Goal: Check status

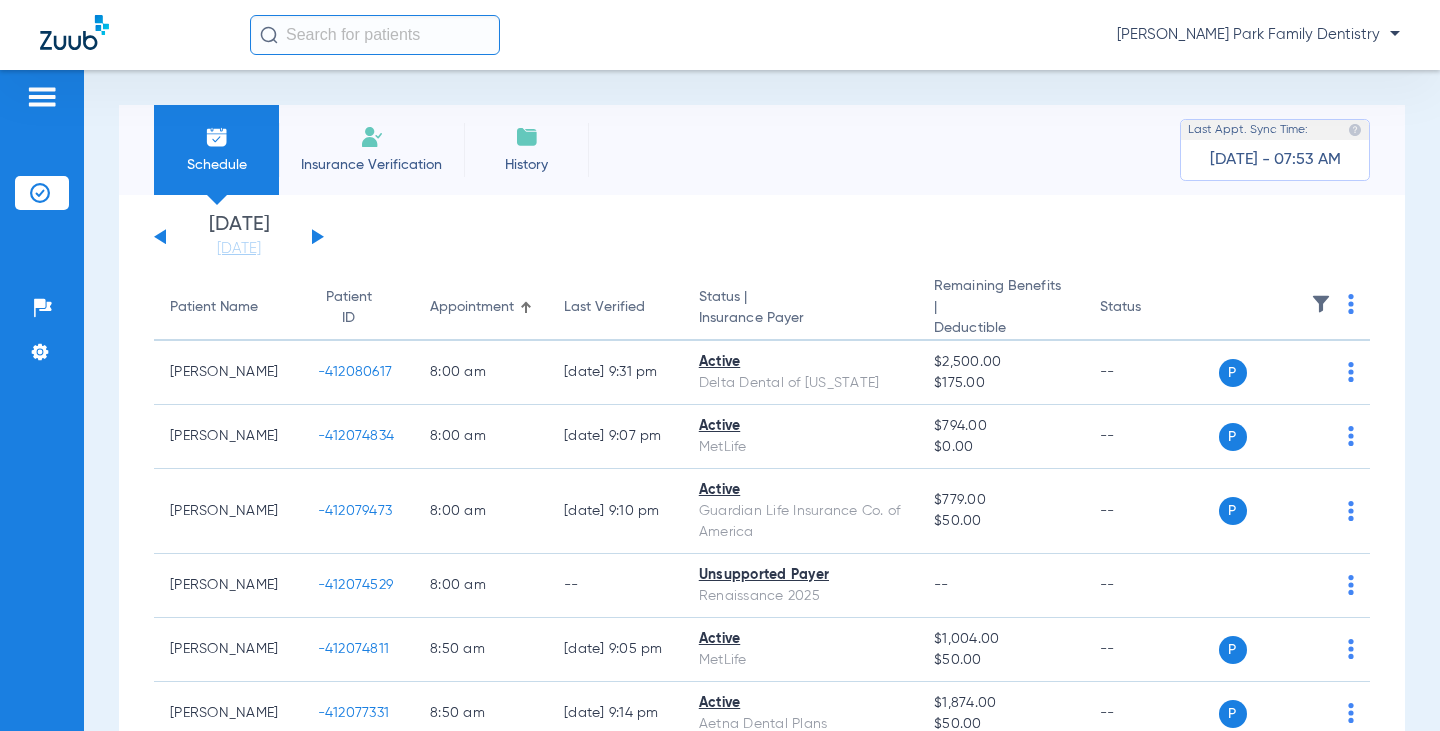
click at [1311, 315] on span at bounding box center [1321, 310] width 20 height 14
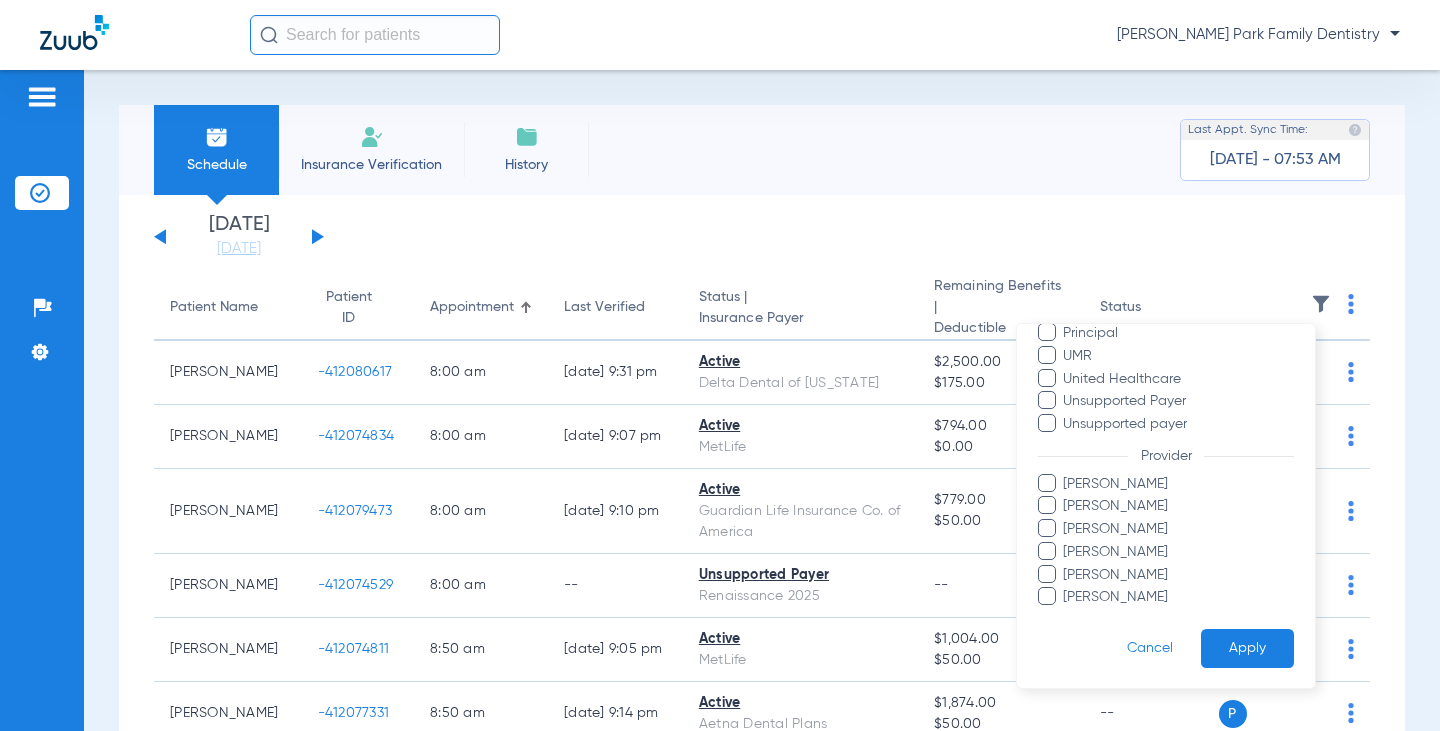
scroll to position [478, 0]
click at [1134, 498] on span "[PERSON_NAME]" at bounding box center [1178, 505] width 232 height 21
click at [1066, 519] on input "[PERSON_NAME]" at bounding box center [1066, 519] width 0 height 0
click at [1223, 636] on button "Apply" at bounding box center [1247, 647] width 93 height 39
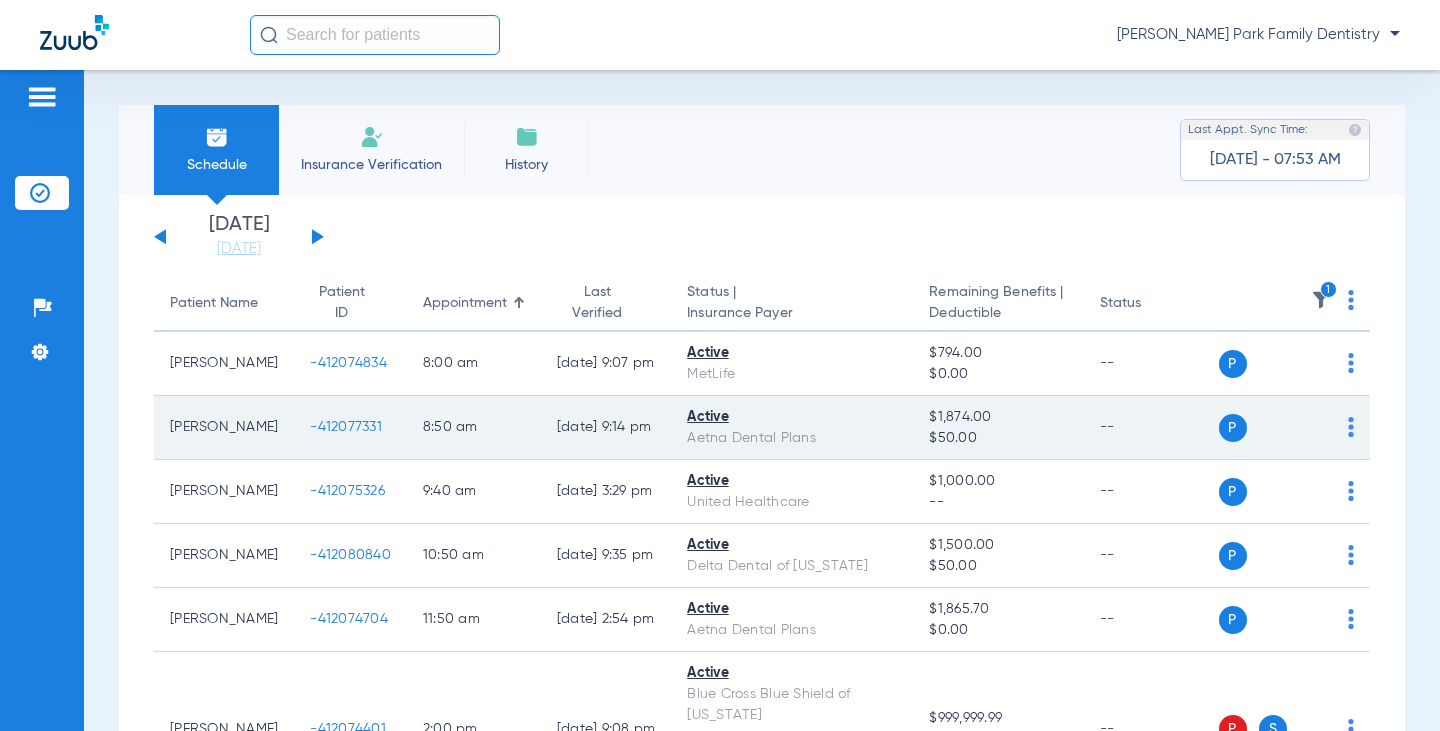
click at [323, 425] on span "-412077331" at bounding box center [346, 427] width 72 height 14
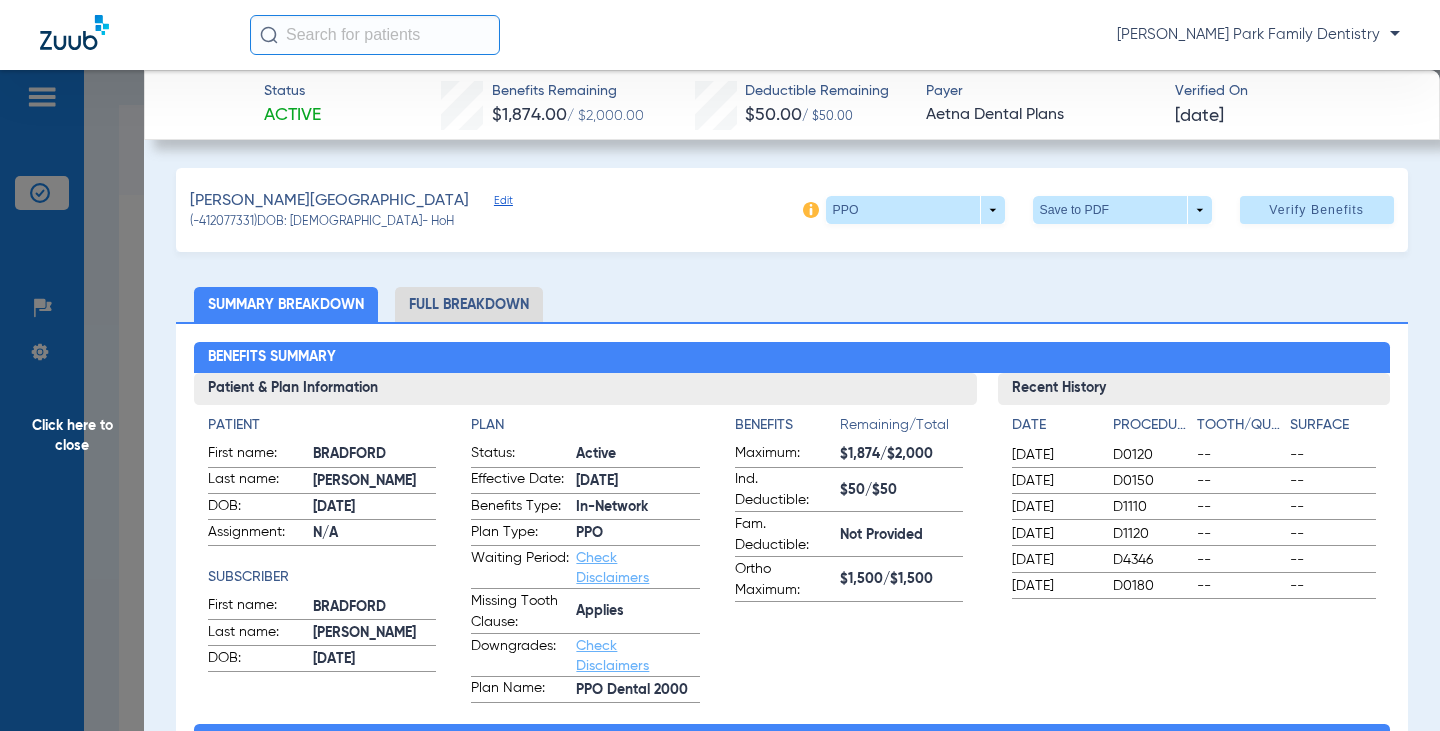
click at [77, 424] on span "Click here to close" at bounding box center [72, 435] width 144 height 731
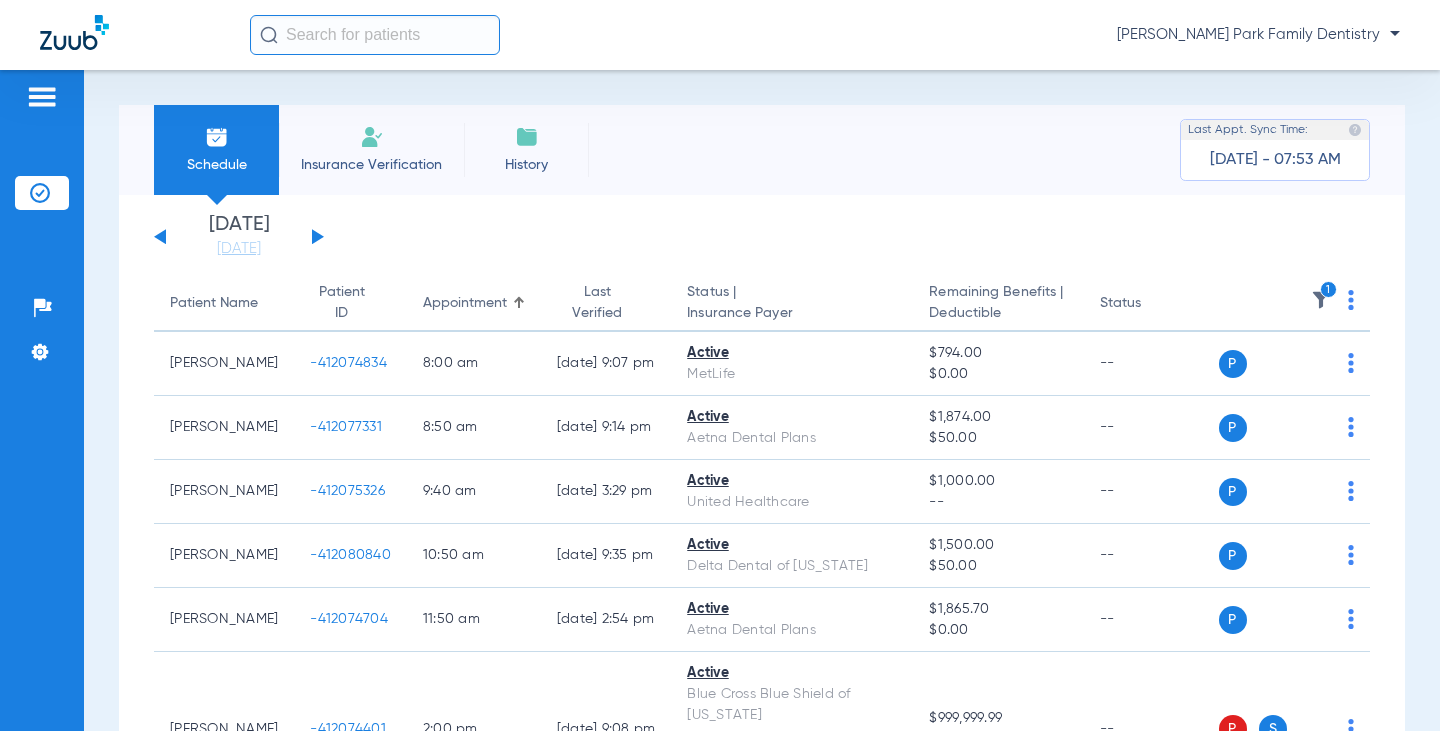
click at [1311, 295] on img at bounding box center [1321, 300] width 20 height 20
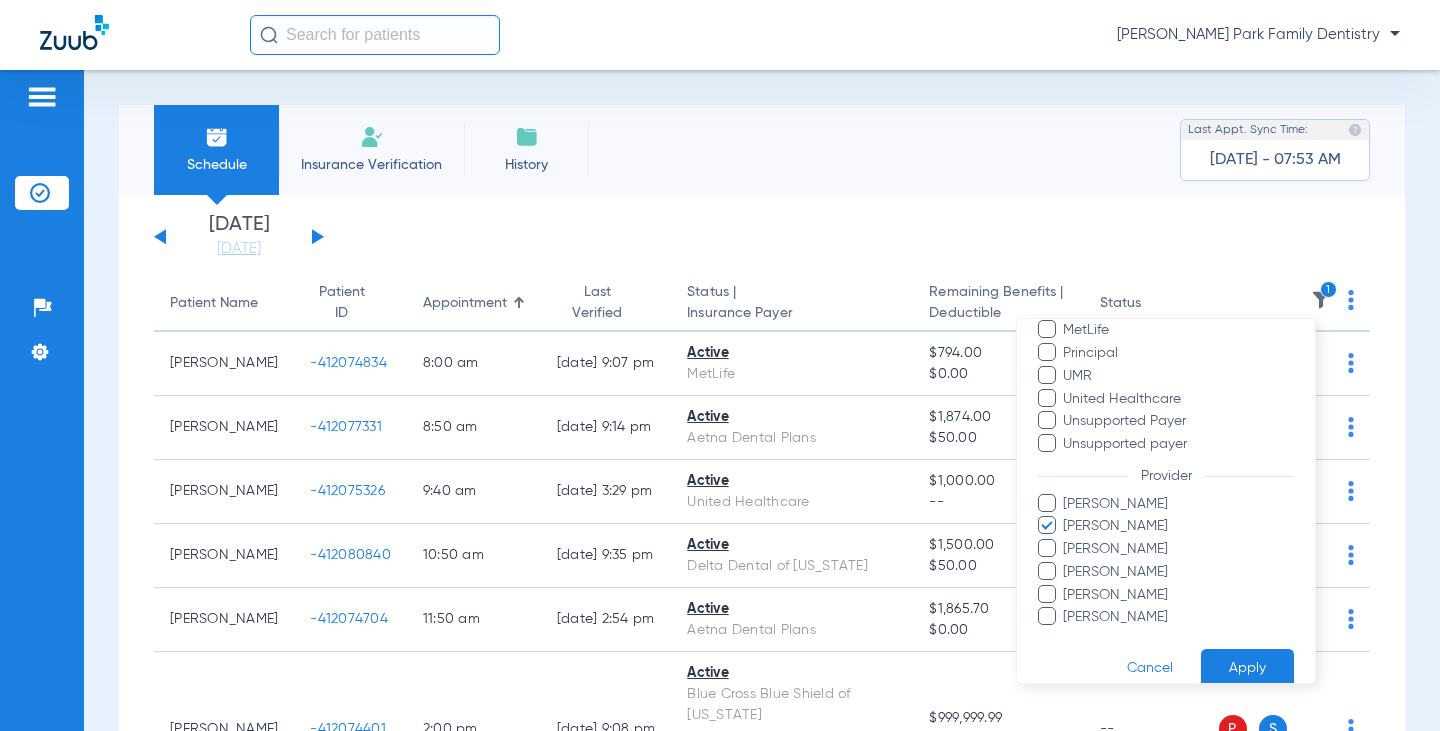
scroll to position [478, 0]
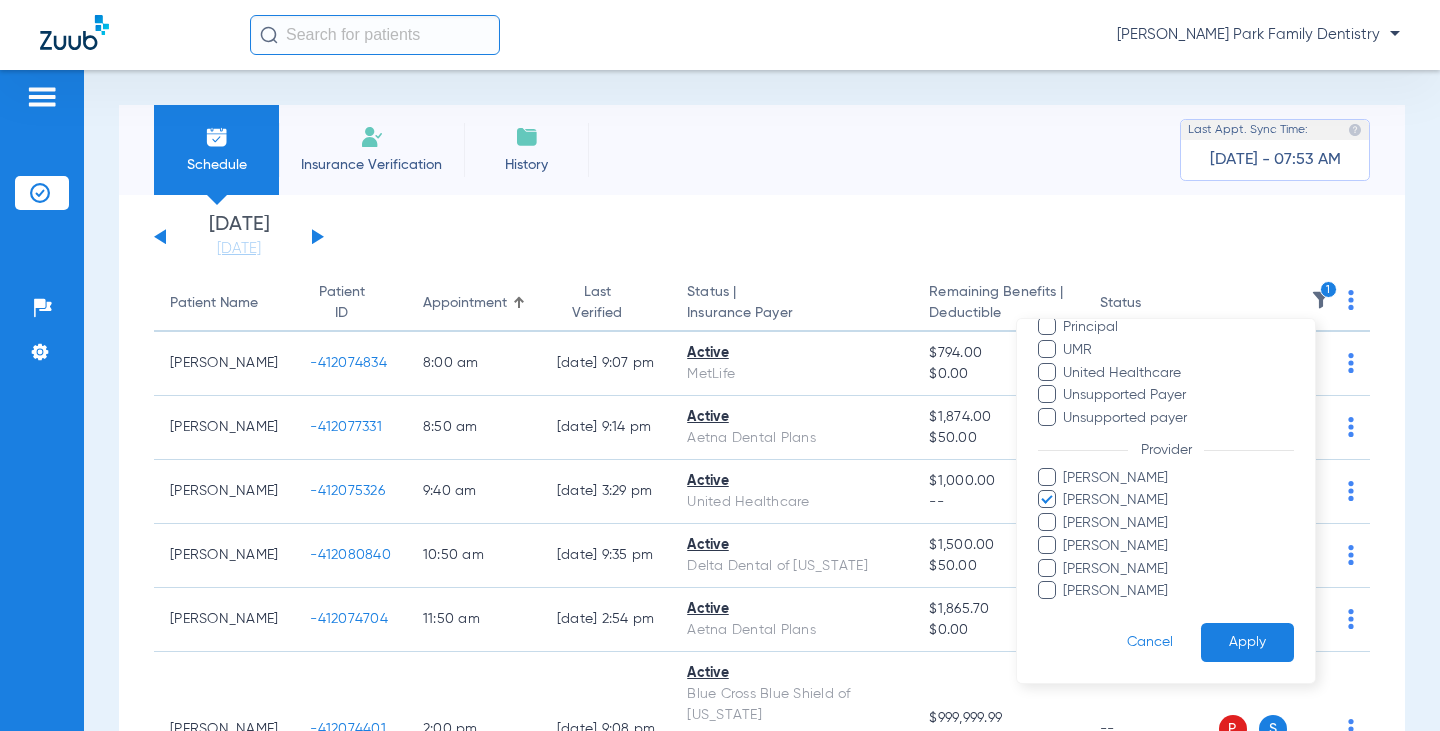
click at [1064, 498] on span "[PERSON_NAME]" at bounding box center [1178, 500] width 232 height 21
click at [1066, 514] on input "[PERSON_NAME]" at bounding box center [1066, 514] width 0 height 0
click at [1092, 596] on span "[PERSON_NAME]" at bounding box center [1178, 591] width 232 height 21
click at [1066, 605] on input "[PERSON_NAME]" at bounding box center [1066, 605] width 0 height 0
click at [1246, 634] on button "Apply" at bounding box center [1247, 642] width 93 height 39
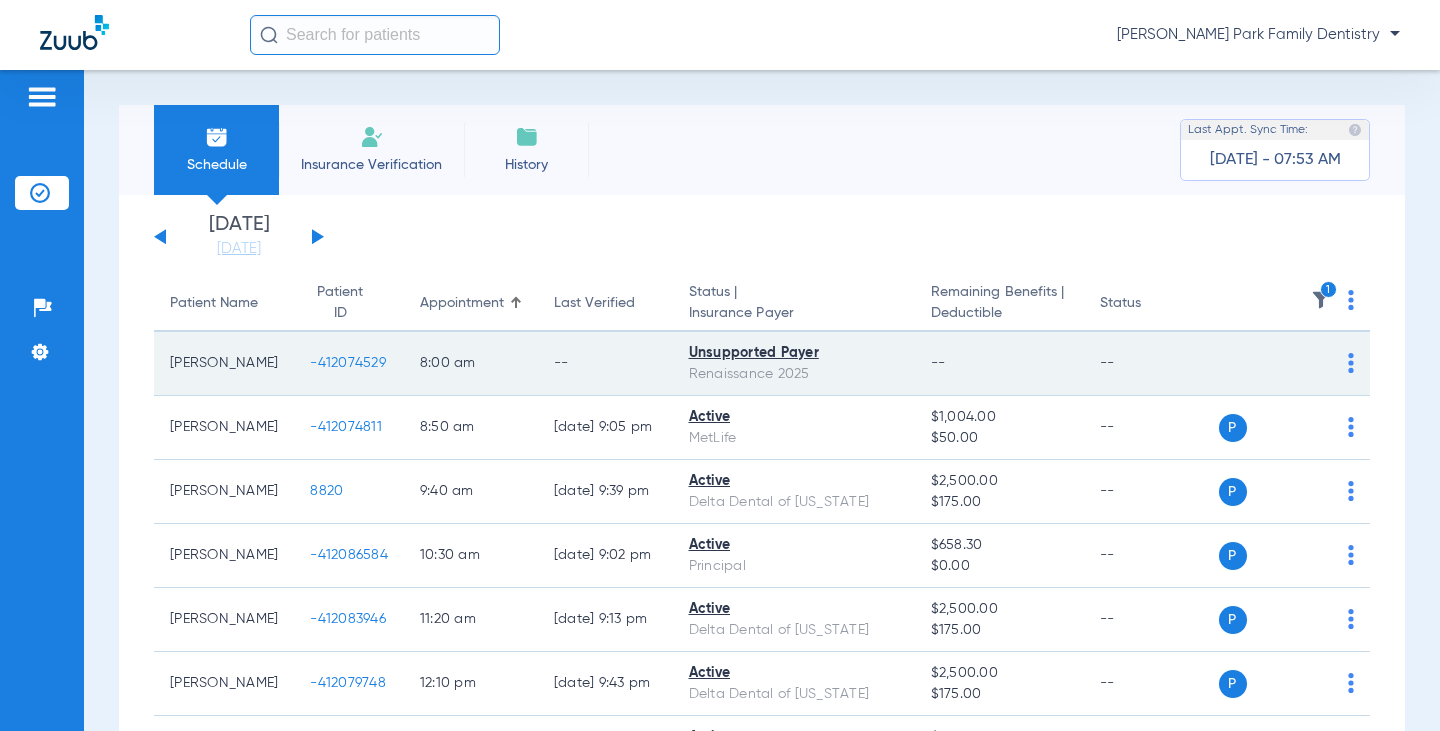
click at [313, 364] on span "-412074529" at bounding box center [348, 363] width 76 height 14
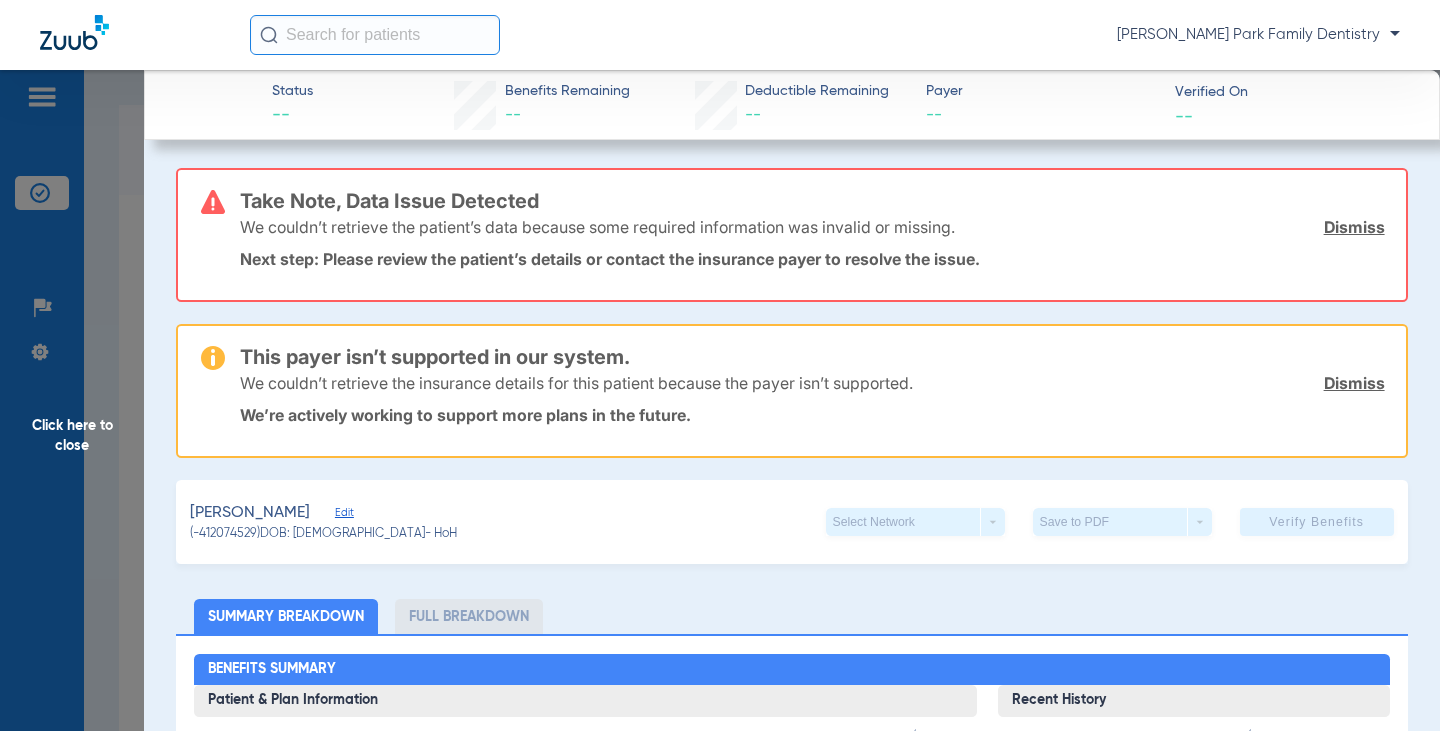
click at [77, 421] on span "Click here to close" at bounding box center [72, 435] width 144 height 731
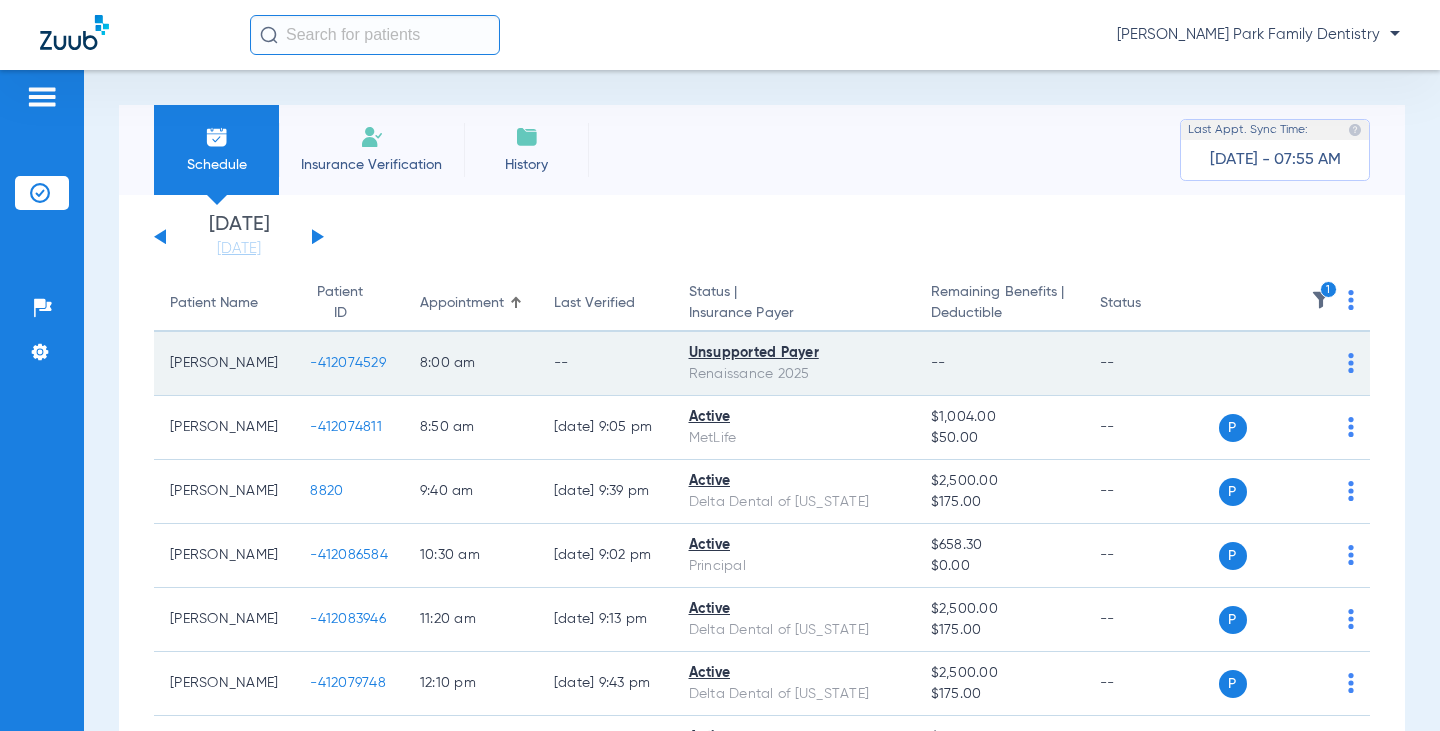
click at [310, 367] on span "-412074529" at bounding box center [348, 363] width 76 height 14
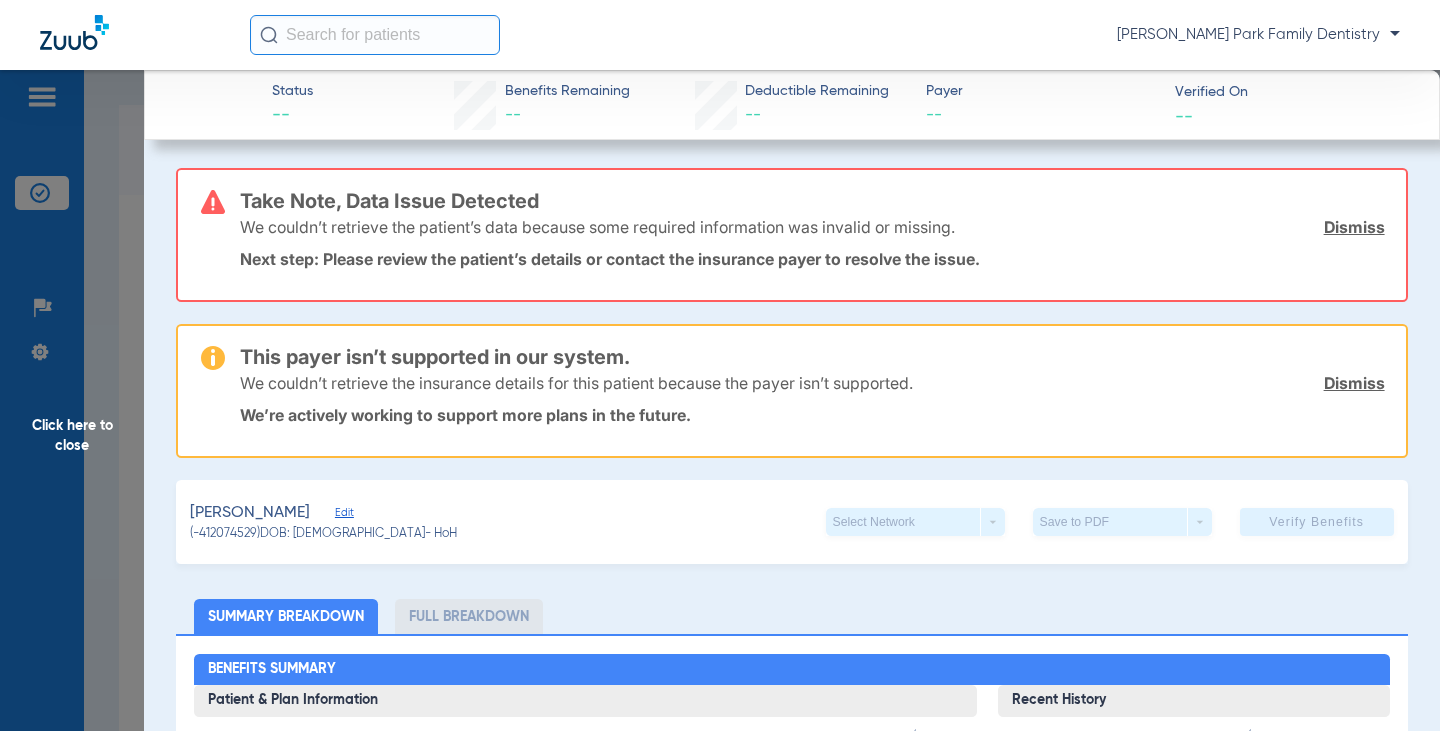
click at [55, 426] on span "Click here to close" at bounding box center [72, 435] width 144 height 731
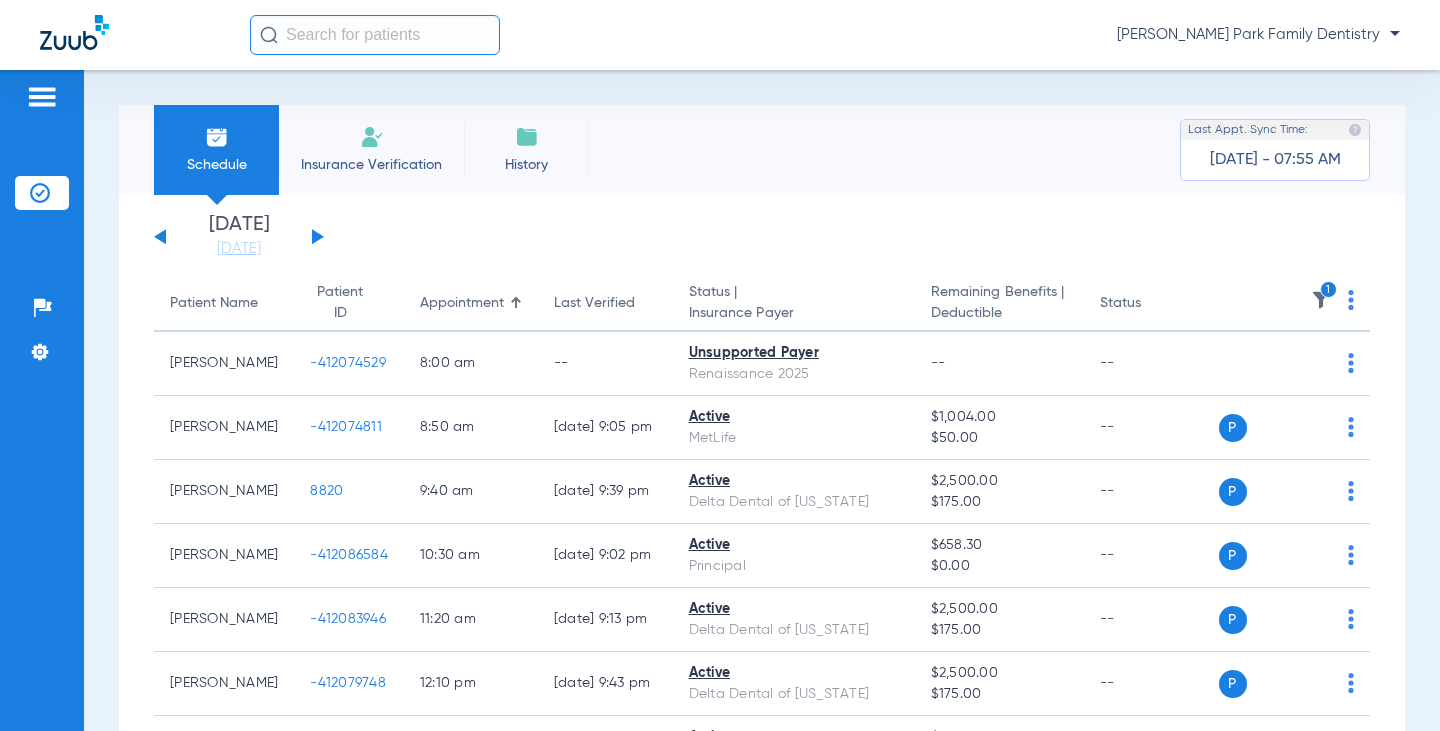
click at [1311, 294] on img at bounding box center [1321, 300] width 20 height 20
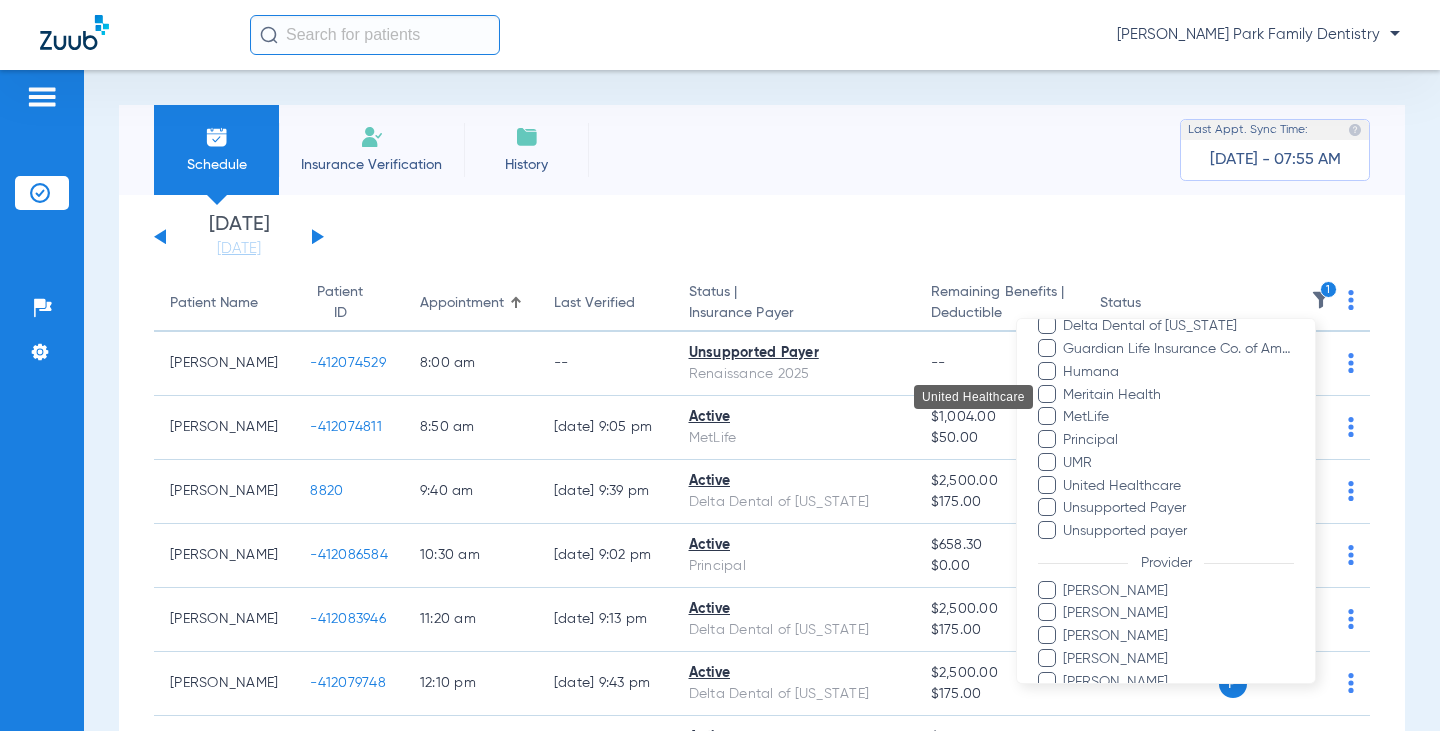
scroll to position [478, 0]
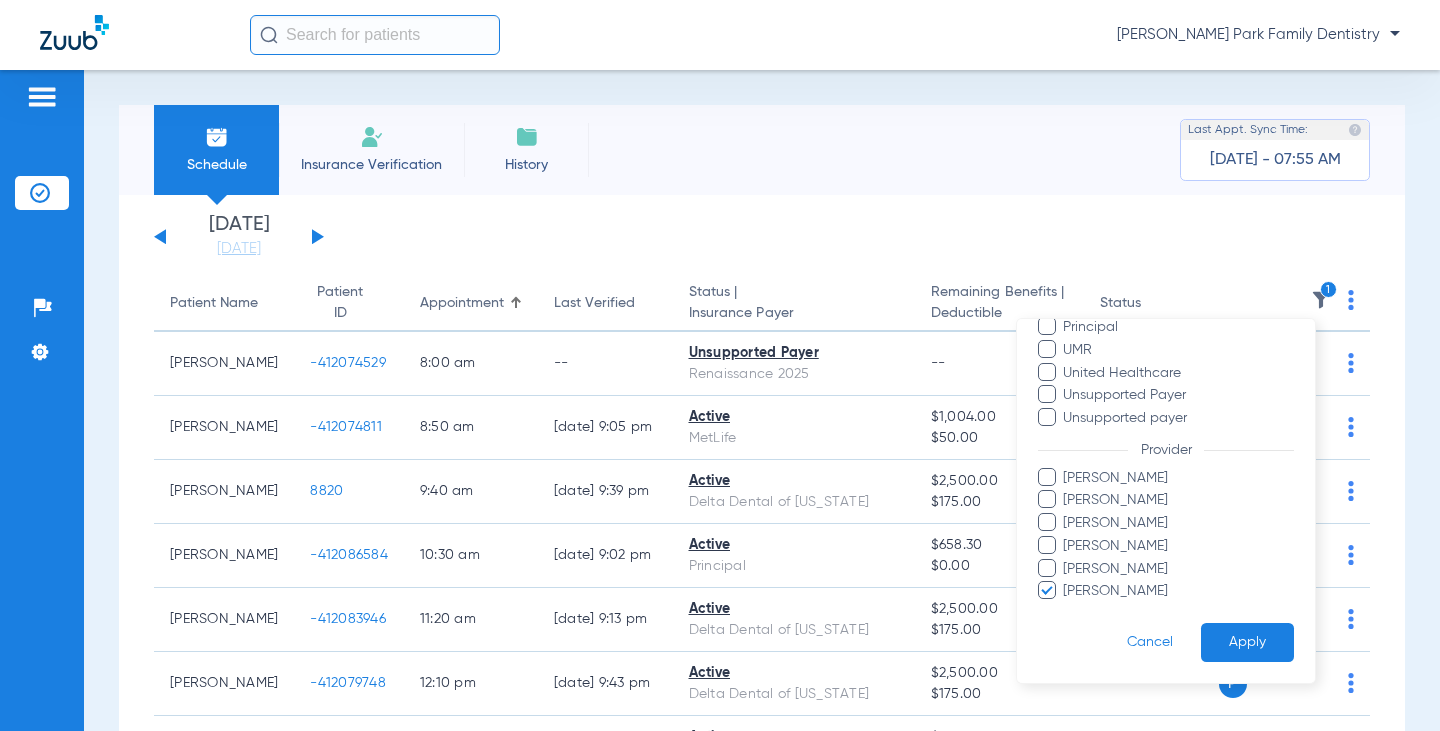
click at [1102, 491] on span "[PERSON_NAME]" at bounding box center [1178, 500] width 232 height 21
click at [1066, 514] on input "[PERSON_NAME]" at bounding box center [1066, 514] width 0 height 0
click at [1104, 583] on span "[PERSON_NAME]" at bounding box center [1178, 591] width 232 height 21
click at [1066, 605] on input "[PERSON_NAME]" at bounding box center [1066, 605] width 0 height 0
click at [1220, 630] on button "Apply" at bounding box center [1247, 642] width 93 height 39
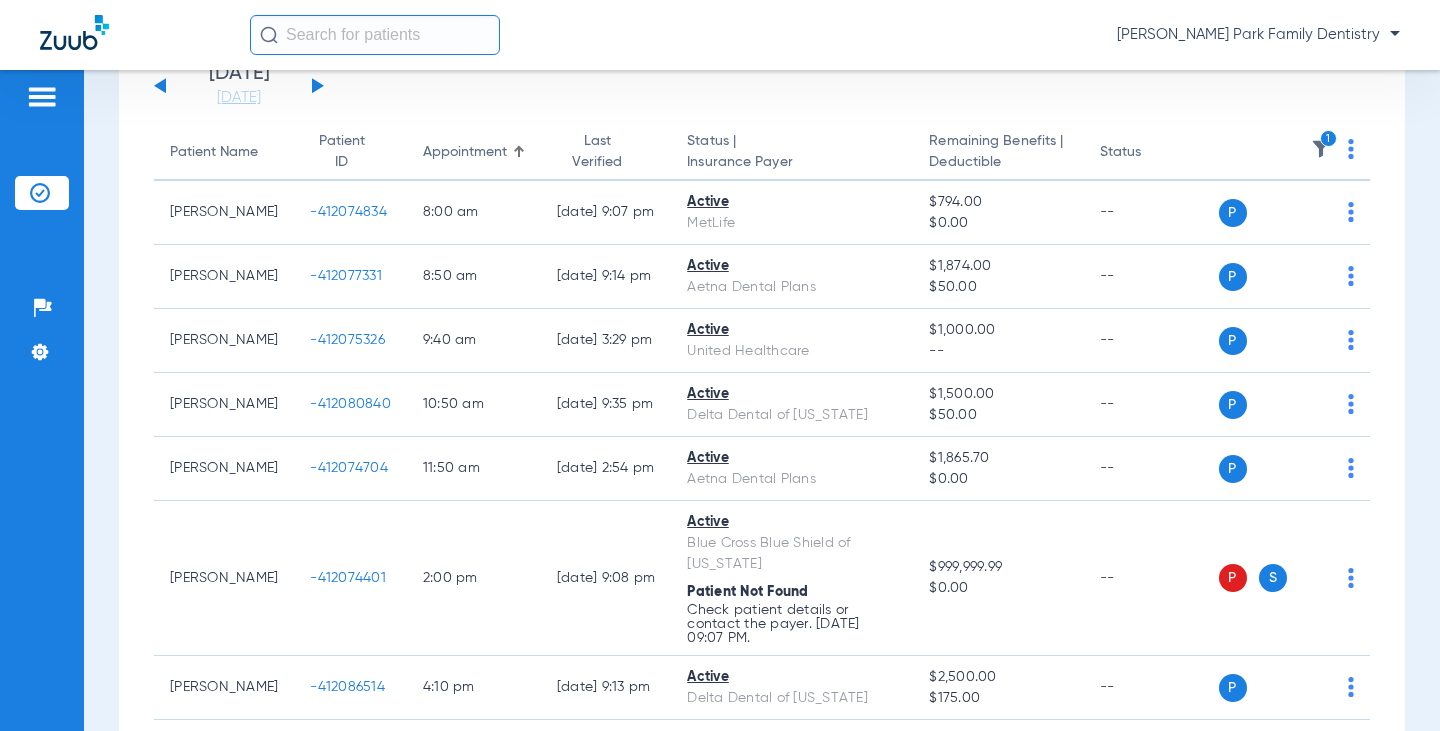
scroll to position [200, 0]
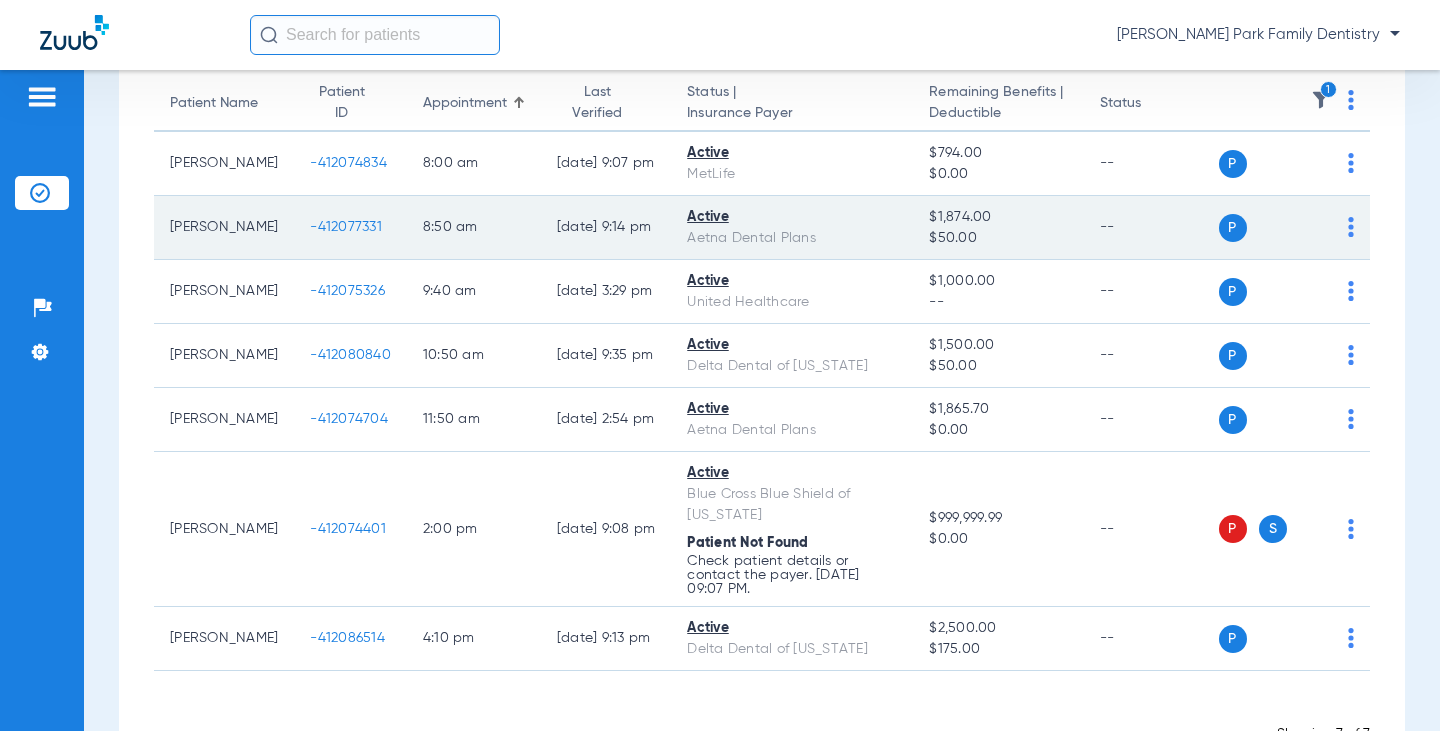
click at [326, 228] on span "-412077331" at bounding box center [346, 227] width 72 height 14
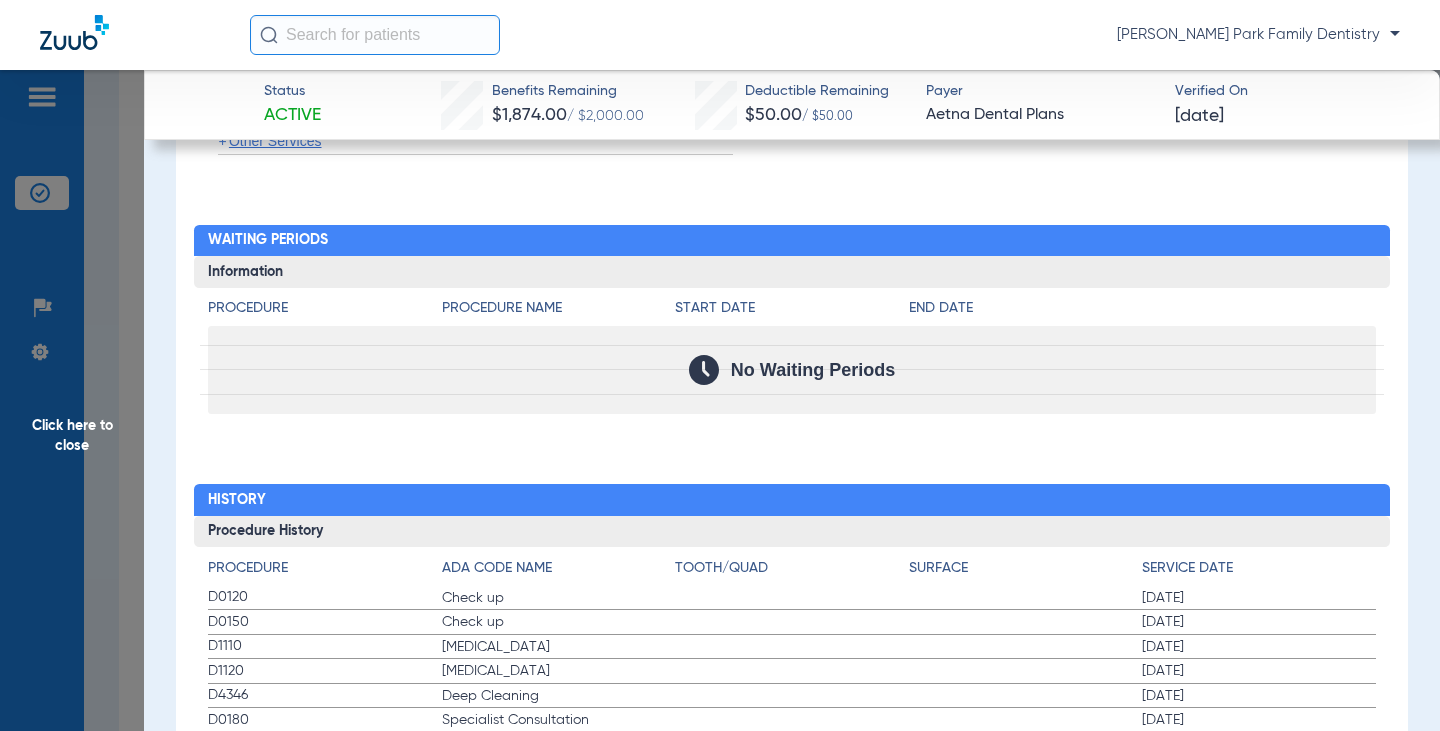
scroll to position [1970, 0]
